Goal: Information Seeking & Learning: Check status

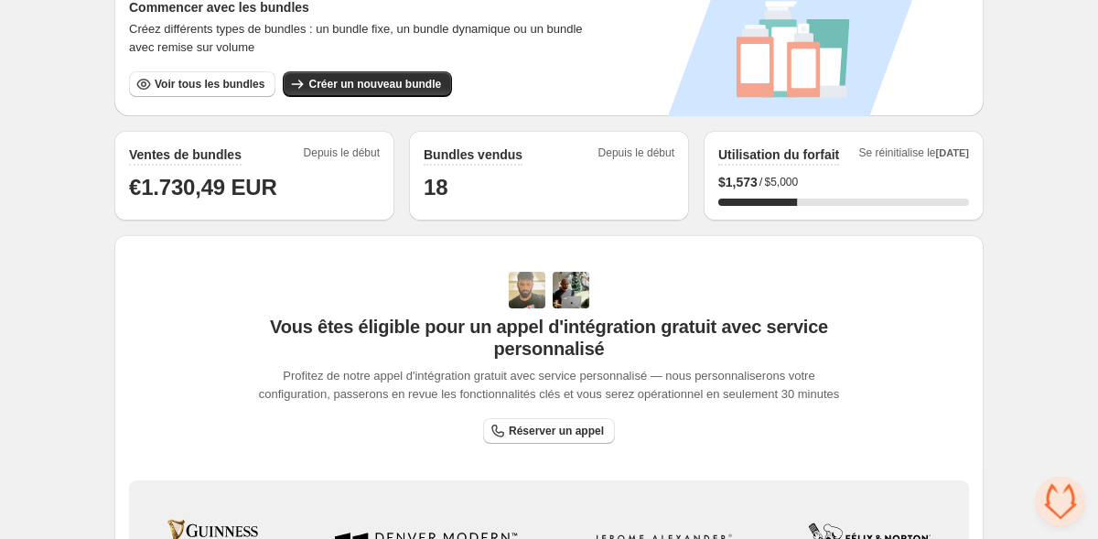
scroll to position [344, 0]
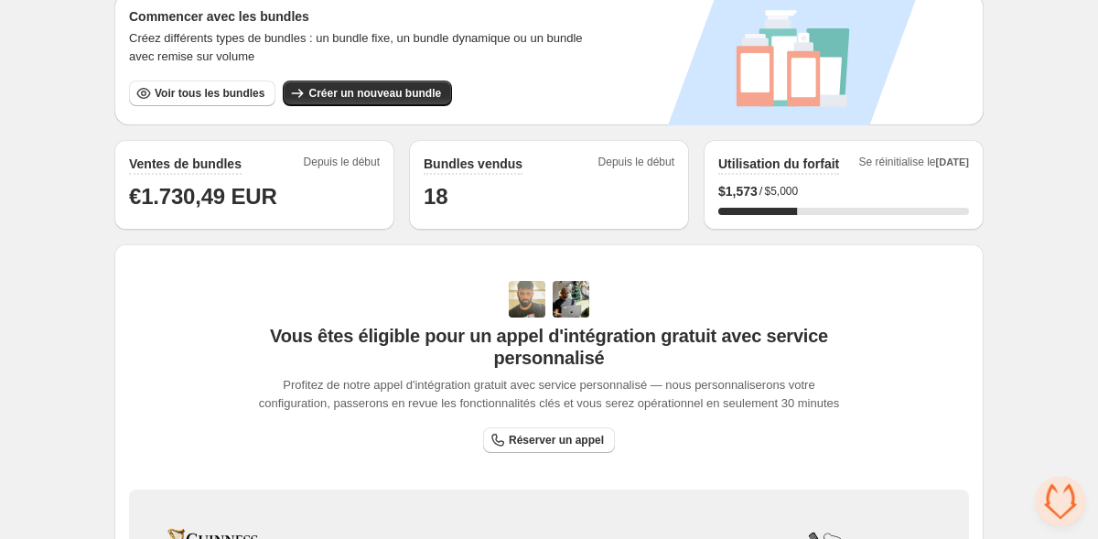
click at [650, 168] on span "Depuis le début" at bounding box center [637, 165] width 76 height 20
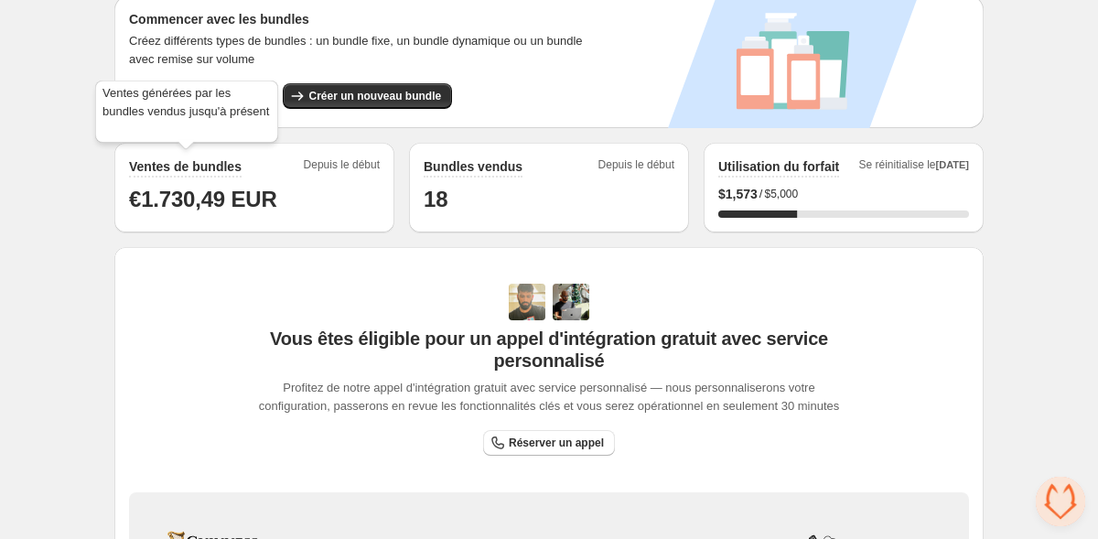
click at [196, 165] on h2 "Ventes de bundles" at bounding box center [185, 166] width 113 height 18
click at [318, 189] on h1 "€1.730,49 EUR" at bounding box center [254, 199] width 251 height 29
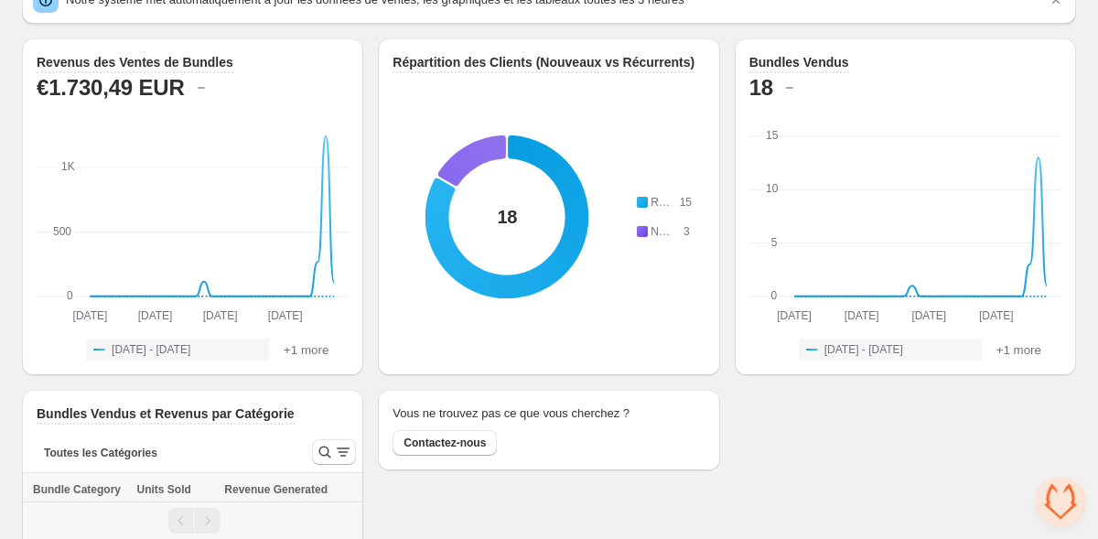
scroll to position [184, 0]
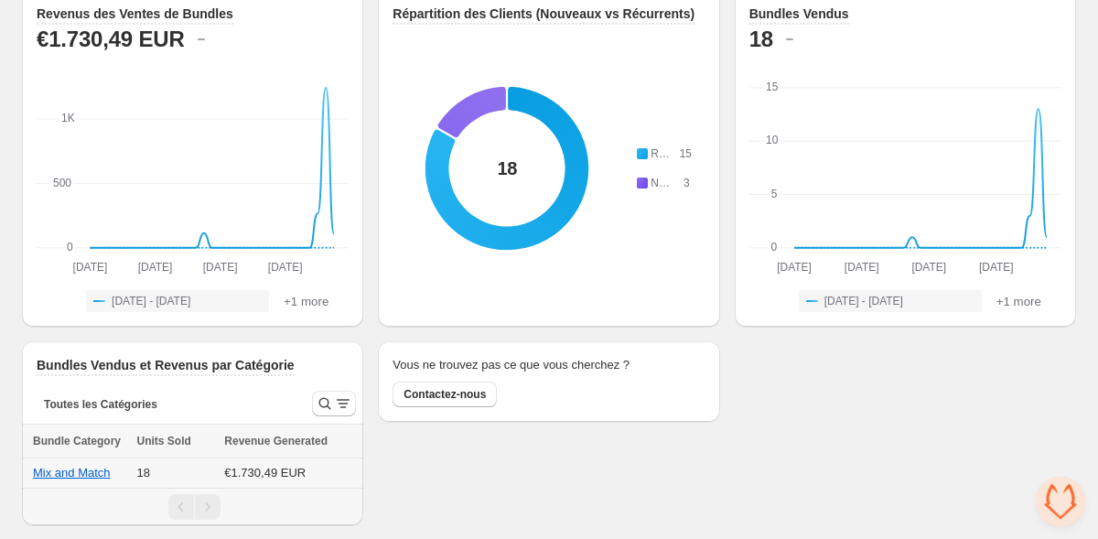
click at [166, 477] on td "18" at bounding box center [176, 474] width 88 height 30
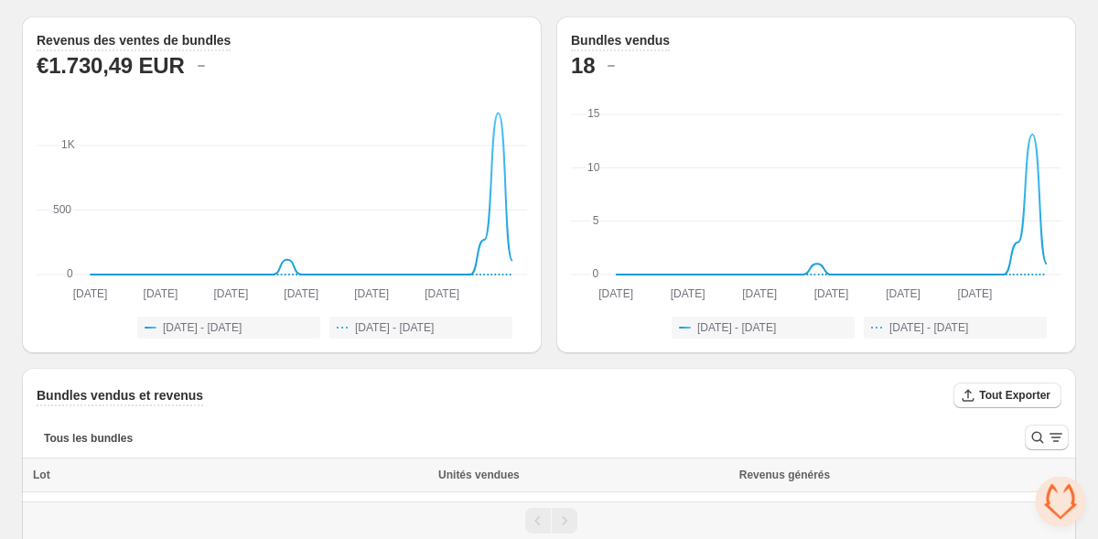
scroll to position [128, 0]
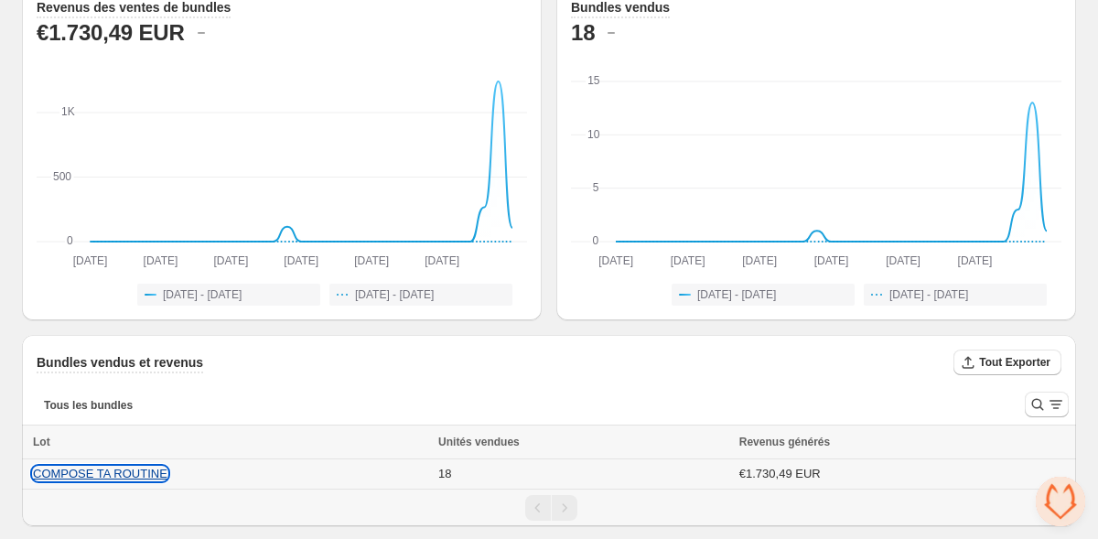
click at [135, 467] on button "COMPOSE TA ROUTINE" at bounding box center [100, 474] width 135 height 14
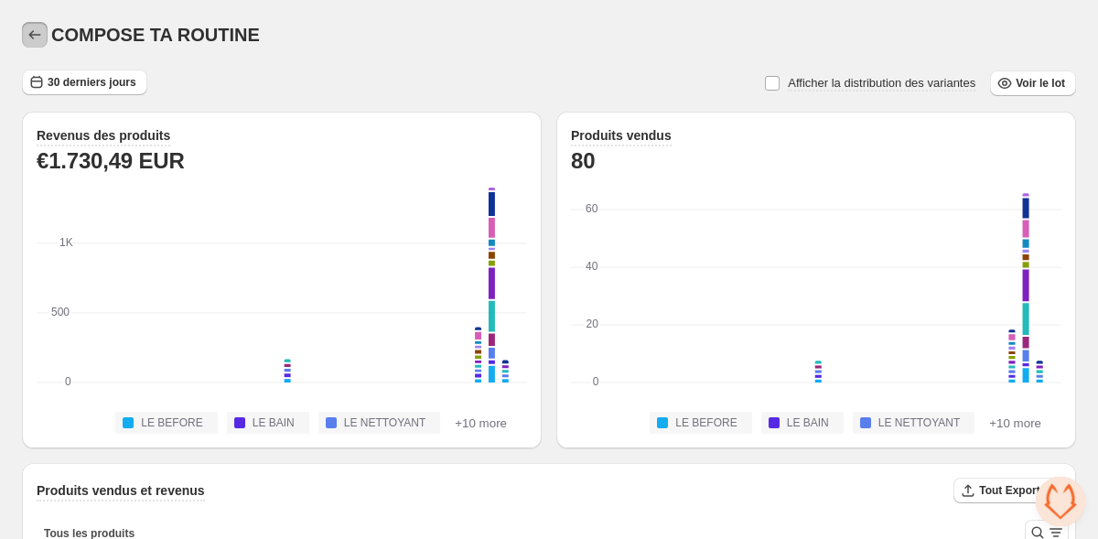
click at [45, 39] on button "button" at bounding box center [35, 35] width 26 height 26
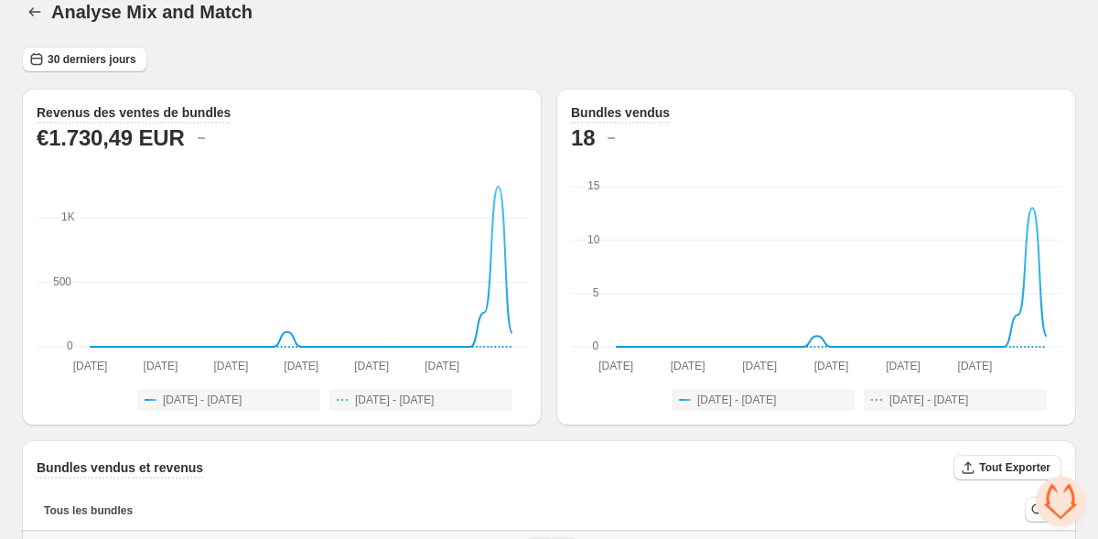
scroll to position [16, 0]
